Goal: Information Seeking & Learning: Learn about a topic

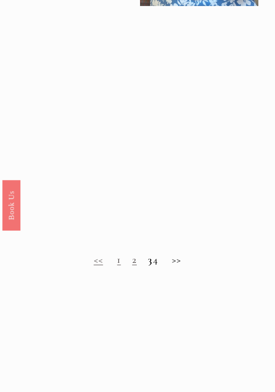
scroll to position [694, 0]
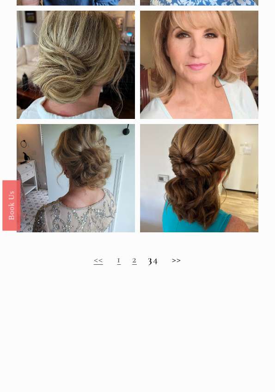
click at [162, 263] on h2 "<< 1 2 3 4 >>" at bounding box center [138, 260] width 243 height 12
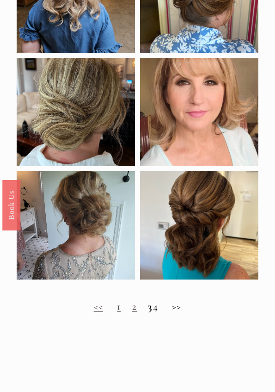
scroll to position [662, 0]
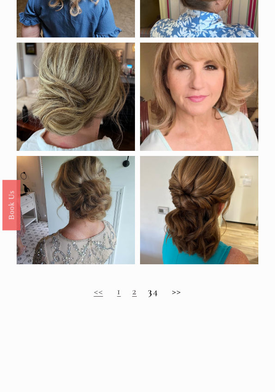
click at [183, 295] on h2 "<< 1 2 3 4 >>" at bounding box center [138, 292] width 243 height 12
click at [158, 294] on h2 "<< 1 2 3 4 >>" at bounding box center [138, 292] width 243 height 12
click at [162, 291] on h2 "<< 1 2 3 4 >>" at bounding box center [138, 292] width 243 height 12
click at [117, 288] on link "1" at bounding box center [119, 291] width 4 height 12
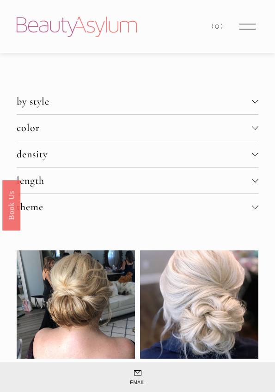
scroll to position [673, 0]
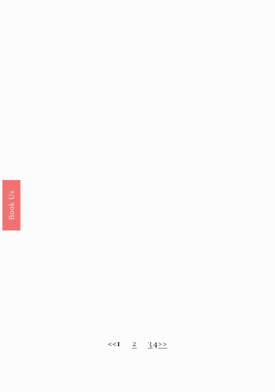
scroll to position [594, 0]
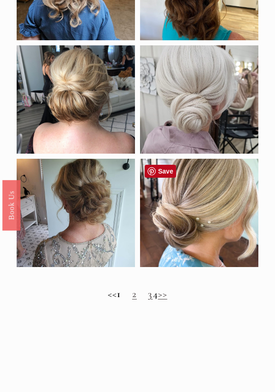
click at [237, 191] on div at bounding box center [199, 213] width 119 height 108
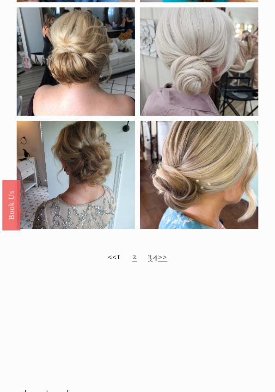
scroll to position [681, 0]
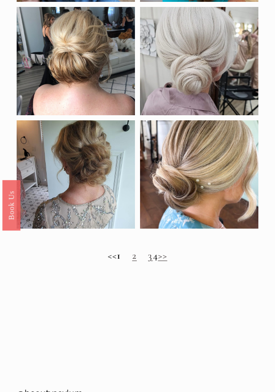
click at [132, 257] on link "2" at bounding box center [134, 256] width 5 height 12
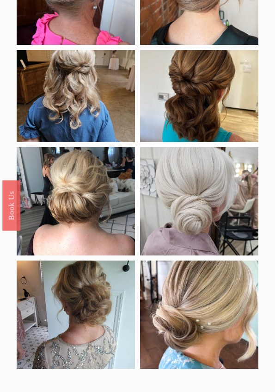
scroll to position [539, 0]
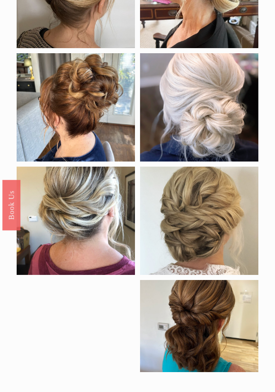
scroll to position [295, 0]
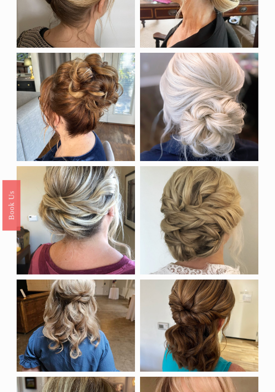
click at [71, 100] on div at bounding box center [76, 107] width 119 height 108
click at [269, 199] on div "by style braids down half up updo color Black Blonde Brunette Red density Fine …" at bounding box center [137, 212] width 275 height 838
click at [64, 116] on div at bounding box center [76, 107] width 119 height 108
click at [67, 126] on div at bounding box center [76, 107] width 119 height 108
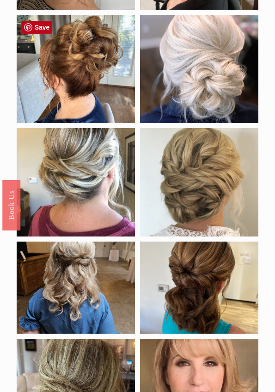
scroll to position [333, 0]
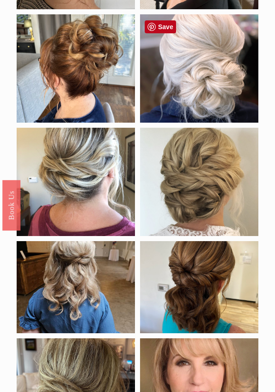
click at [213, 77] on div at bounding box center [199, 68] width 119 height 108
click at [62, 84] on div at bounding box center [76, 68] width 119 height 108
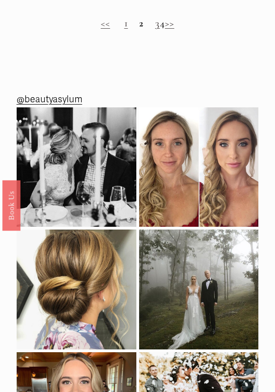
scroll to position [881, 0]
